Goal: Information Seeking & Learning: Learn about a topic

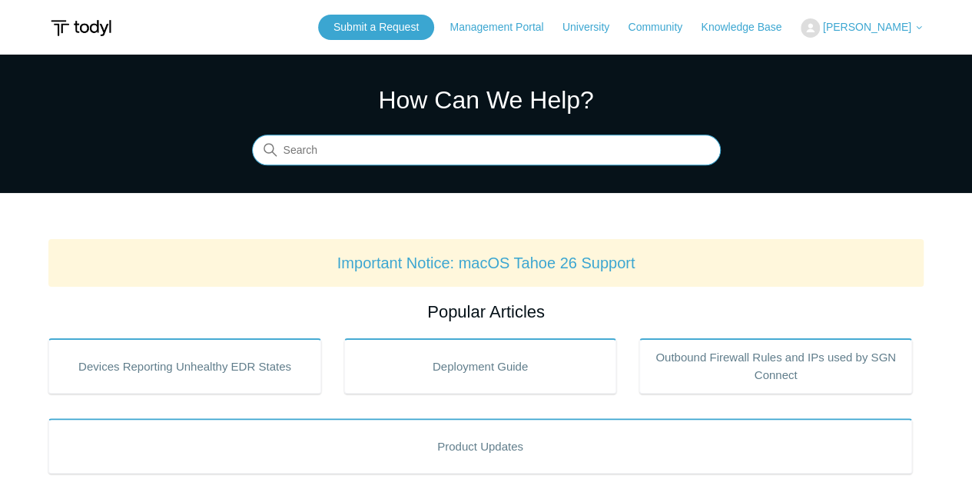
click at [443, 151] on input "Search" at bounding box center [486, 150] width 469 height 31
type input "usb printer"
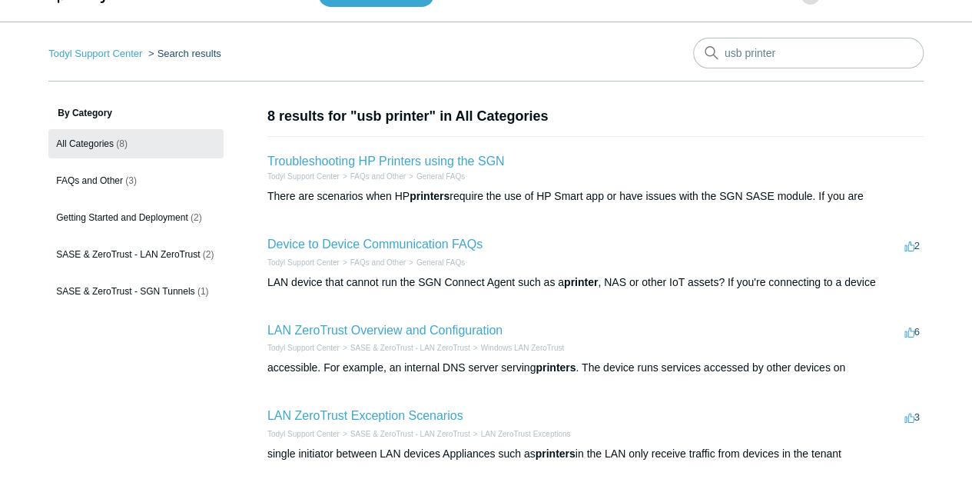
scroll to position [51, 0]
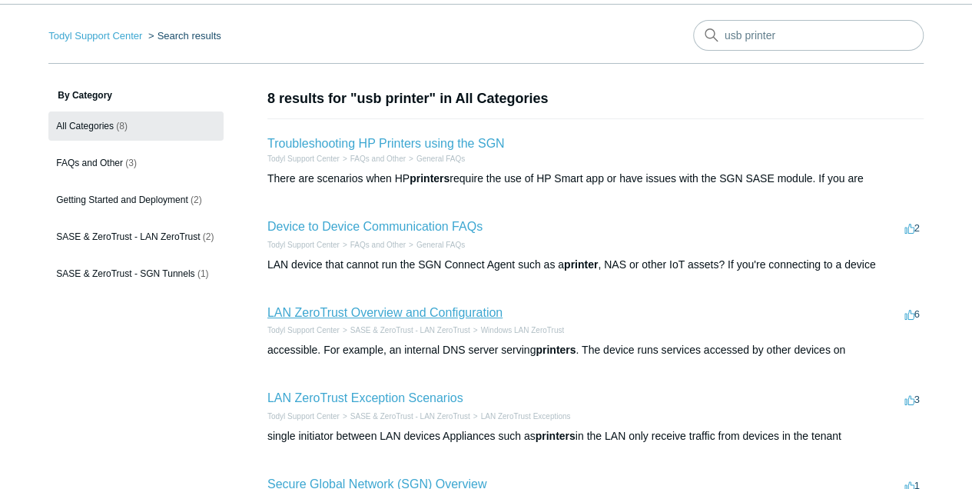
click at [427, 311] on link "LAN ZeroTrust Overview and Configuration" at bounding box center [385, 312] width 235 height 13
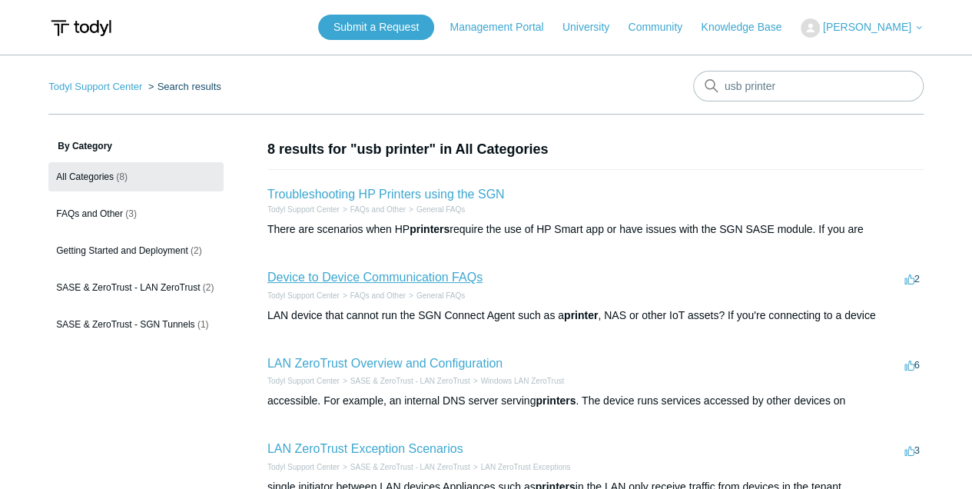
click at [362, 275] on link "Device to Device Communication FAQs" at bounding box center [375, 277] width 215 height 13
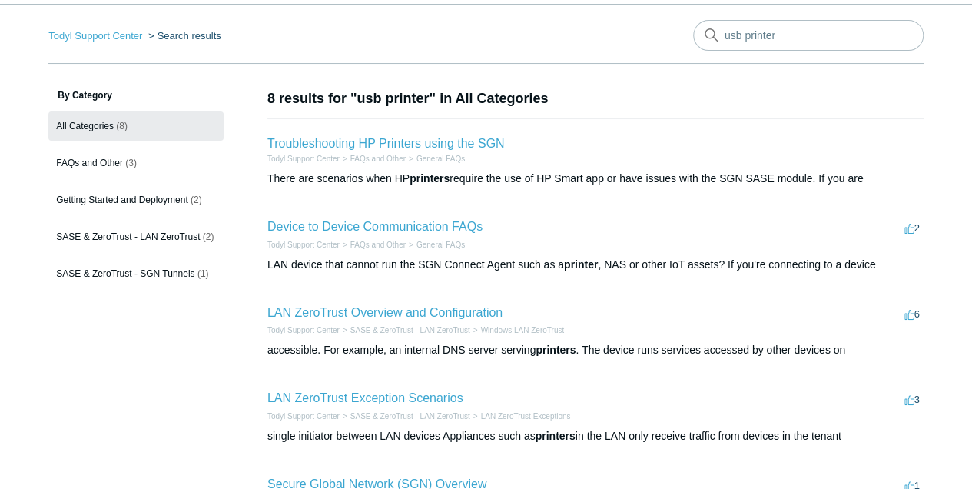
scroll to position [102, 0]
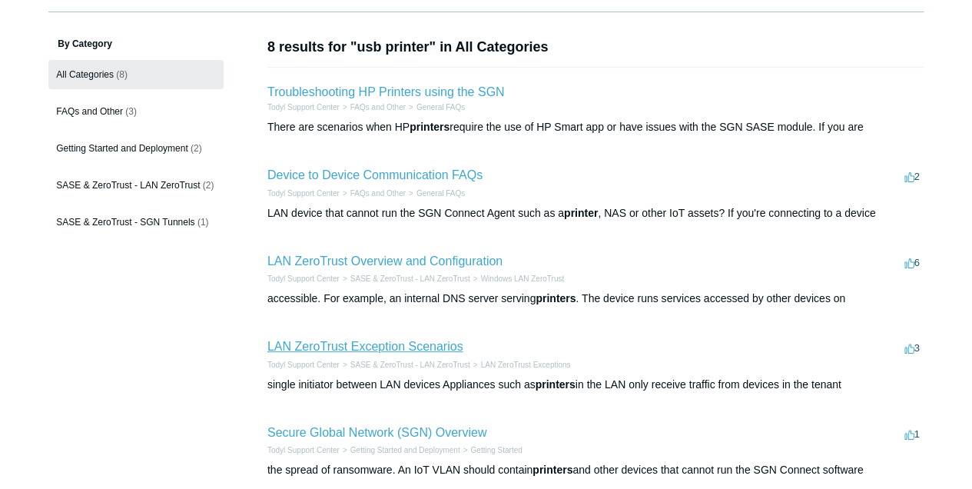
click at [404, 347] on link "LAN ZeroTrust Exception Scenarios" at bounding box center [366, 346] width 196 height 13
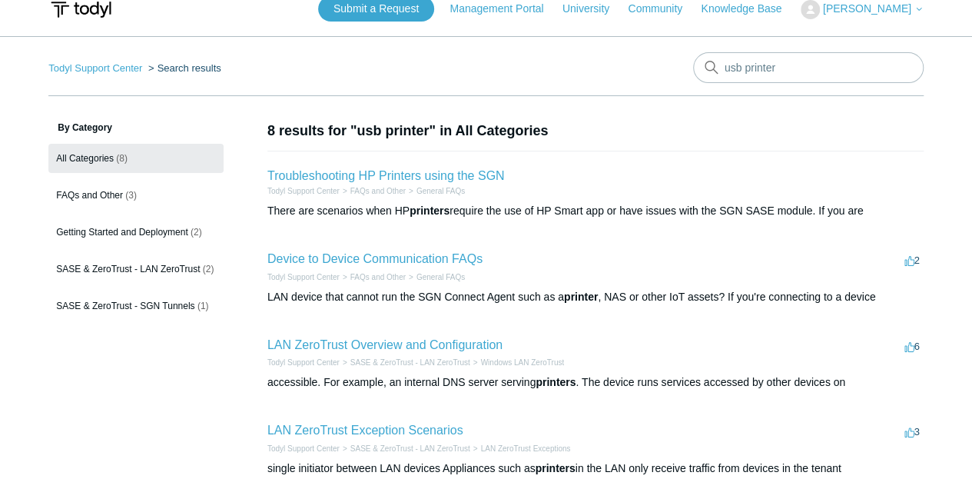
scroll to position [0, 0]
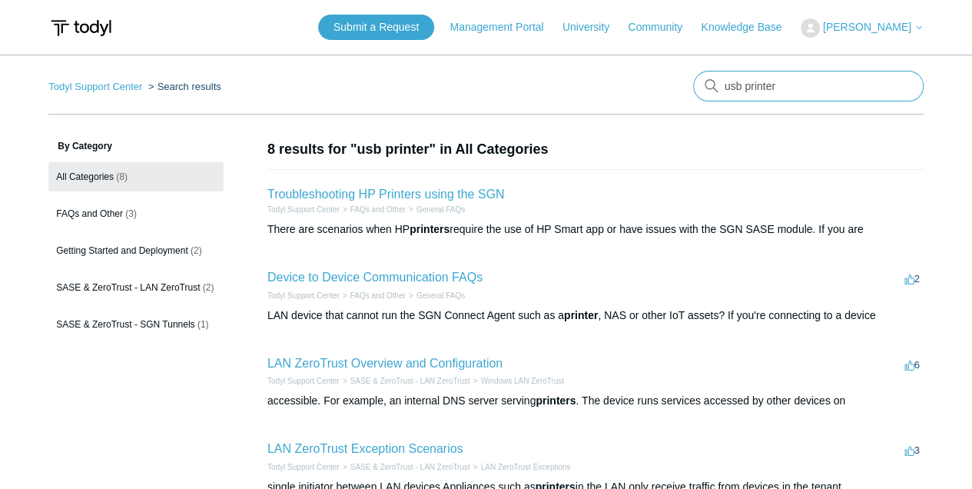
click at [804, 86] on input "usb printer" at bounding box center [808, 86] width 231 height 31
type input "printer share"
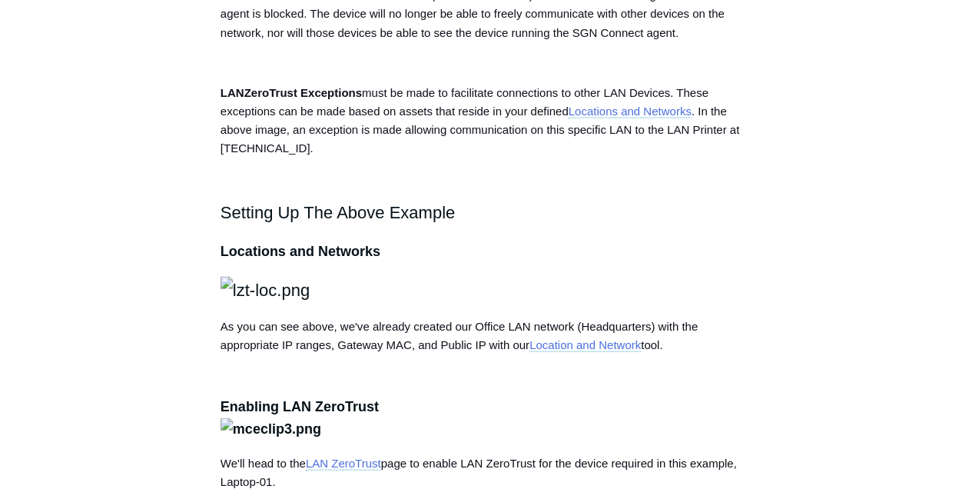
scroll to position [1434, 0]
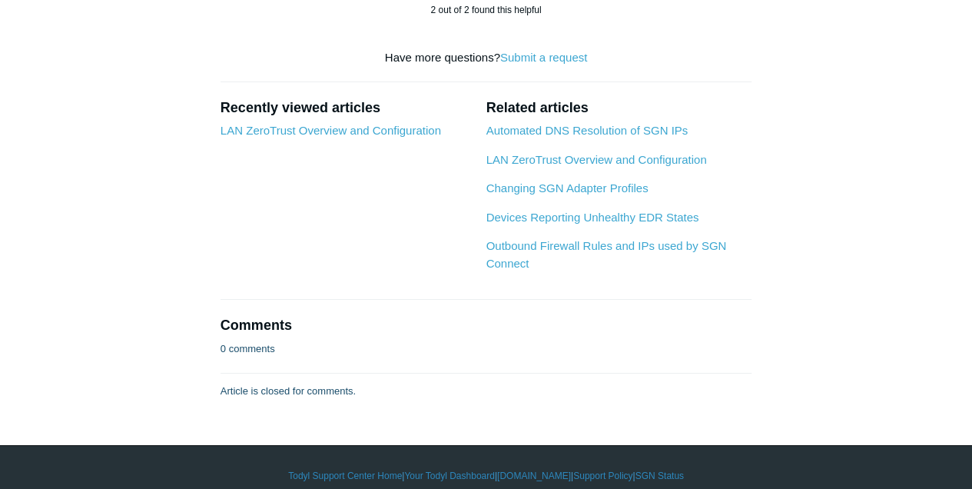
scroll to position [2511, 0]
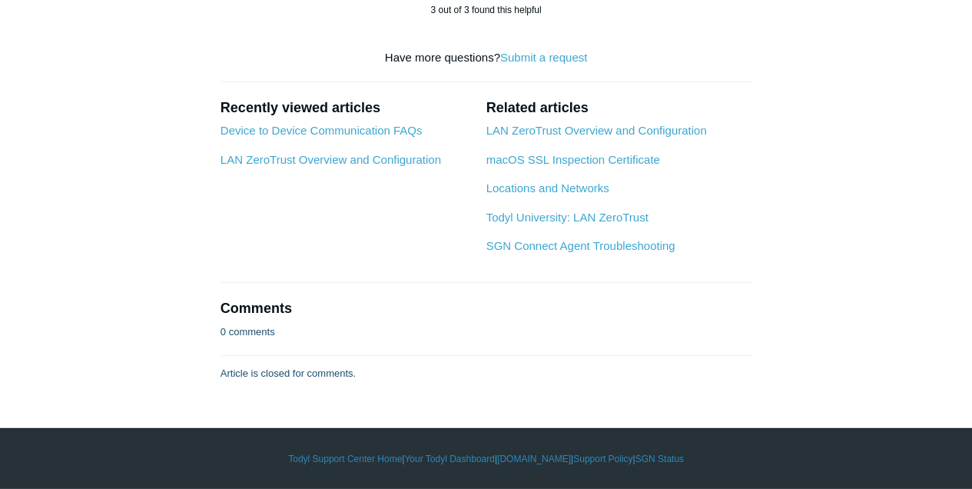
scroll to position [2921, 0]
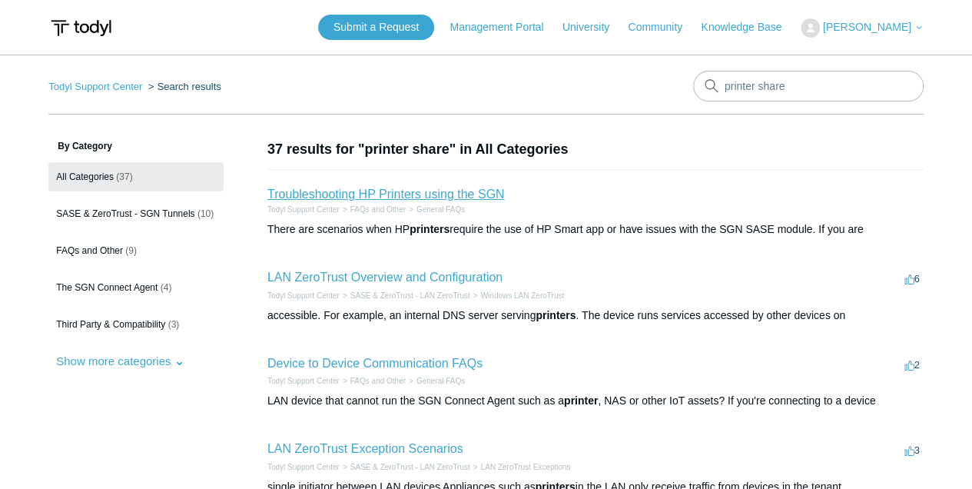
click at [476, 190] on link "Troubleshooting HP Printers using the SGN" at bounding box center [387, 194] width 238 height 13
